Goal: Information Seeking & Learning: Learn about a topic

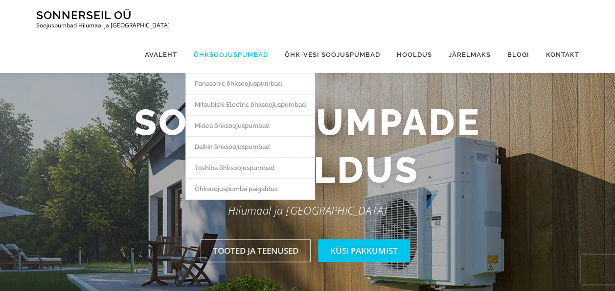
click at [251, 36] on link "Õhksoojuspumbad" at bounding box center [230, 54] width 91 height 37
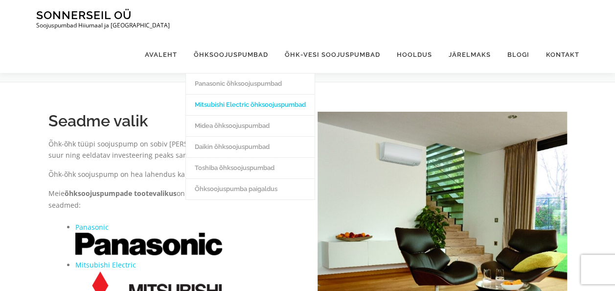
click at [245, 94] on link "Mitsubishi Electric õhksoojuspumbad" at bounding box center [250, 104] width 129 height 21
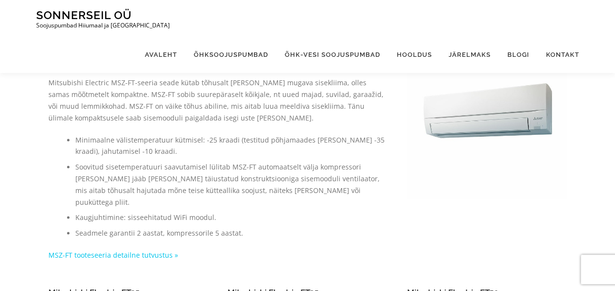
scroll to position [573, 0]
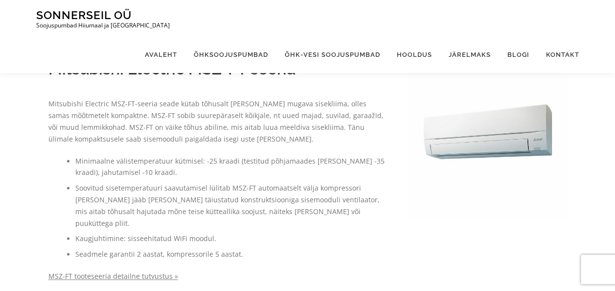
click at [149, 271] on link "MSZ-FT tooteseeria detailne tutvustus »" at bounding box center [113, 275] width 130 height 9
